Goal: Information Seeking & Learning: Learn about a topic

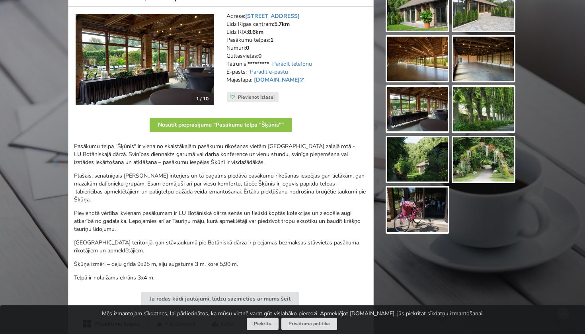
scroll to position [110, 0]
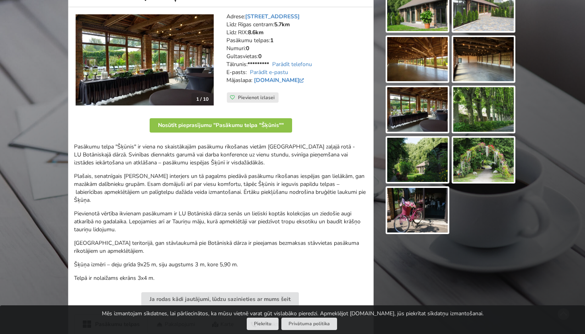
click at [200, 54] on img at bounding box center [145, 59] width 138 height 91
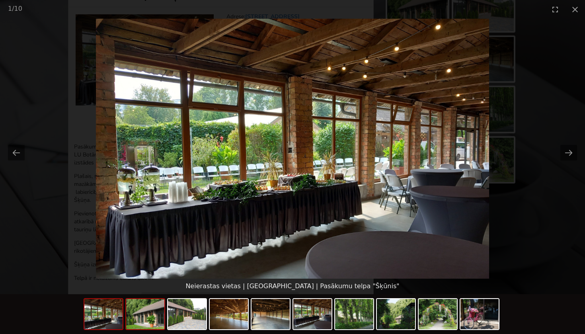
click at [149, 319] on img at bounding box center [145, 314] width 38 height 30
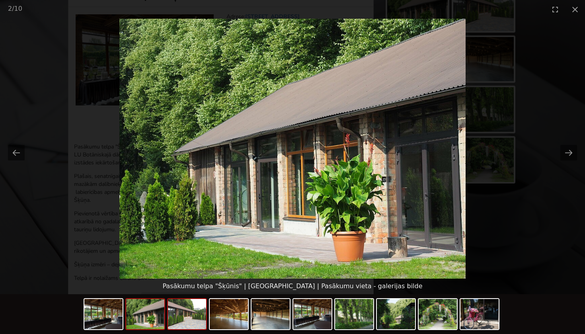
click at [200, 326] on img at bounding box center [187, 314] width 38 height 30
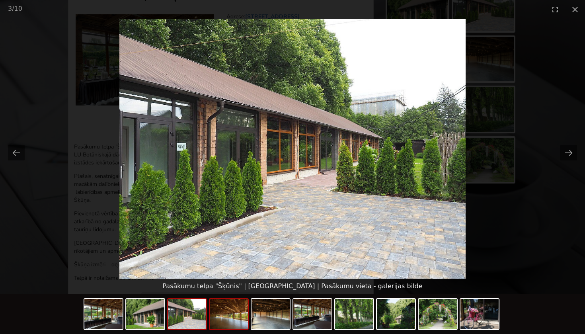
click at [224, 320] on img at bounding box center [229, 314] width 38 height 30
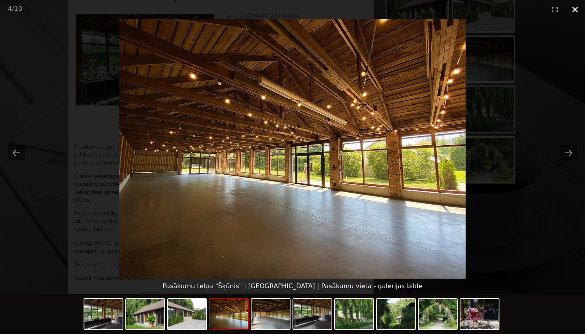
click at [573, 11] on button "Close gallery" at bounding box center [575, 9] width 20 height 19
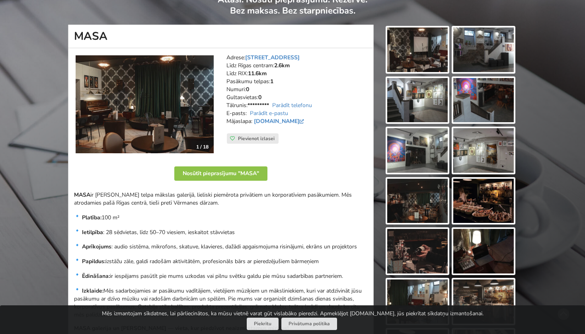
scroll to position [71, 0]
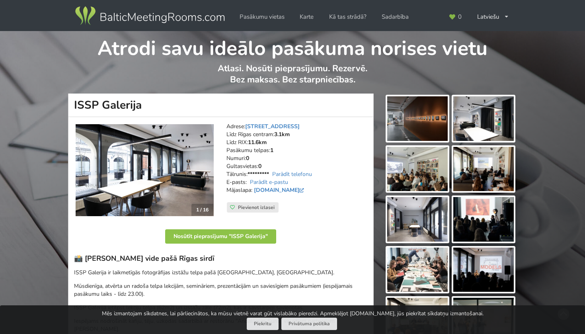
click at [487, 217] on img at bounding box center [483, 219] width 60 height 45
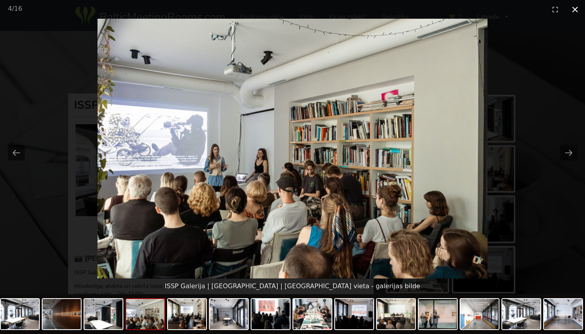
click at [576, 6] on button "Close gallery" at bounding box center [575, 9] width 20 height 19
